Goal: Task Accomplishment & Management: Manage account settings

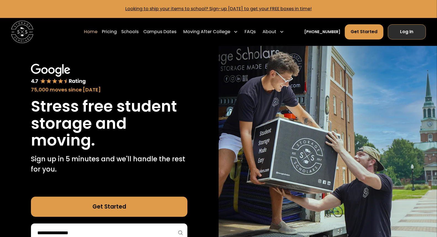
click at [408, 34] on link "Log In" at bounding box center [407, 31] width 38 height 15
click at [398, 27] on link "Log In" at bounding box center [407, 31] width 38 height 15
